Goal: Obtain resource: Download file/media

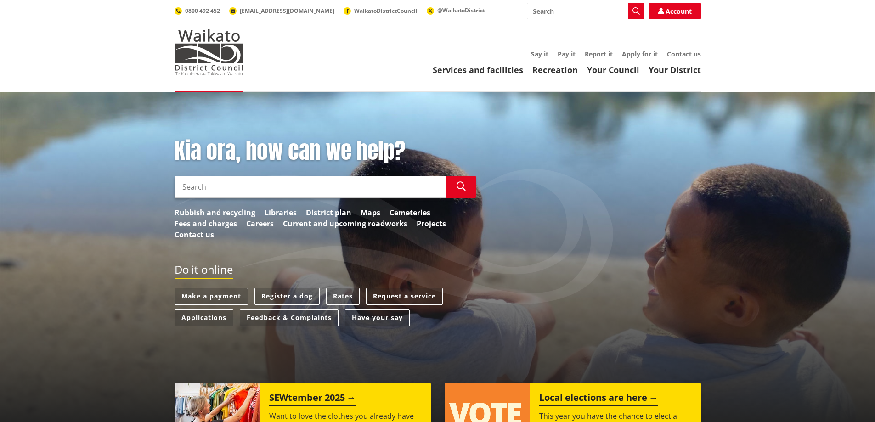
click at [312, 190] on input "Search" at bounding box center [311, 187] width 272 height 22
type input "water filling"
click at [458, 188] on icon "button" at bounding box center [460, 186] width 9 height 9
drag, startPoint x: 239, startPoint y: 188, endPoint x: 204, endPoint y: 188, distance: 35.4
click at [204, 188] on input "water filling" at bounding box center [311, 187] width 272 height 22
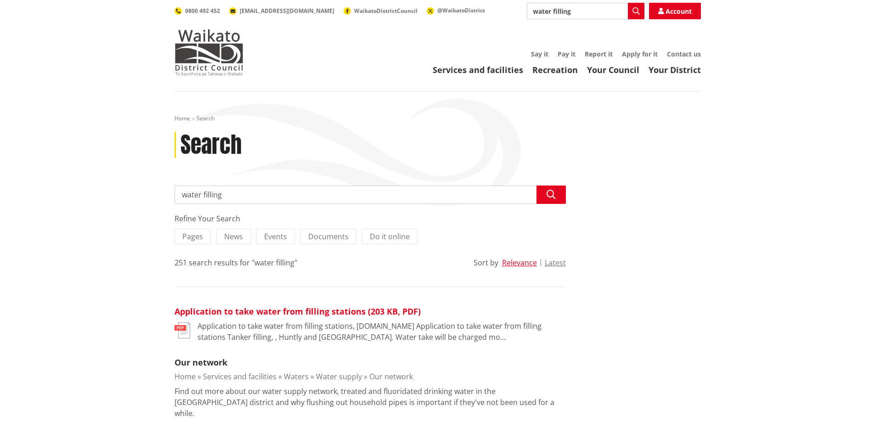
click at [369, 313] on link "Application to take water from filling stations (203 KB, PDF)" at bounding box center [298, 311] width 246 height 11
